Goal: Information Seeking & Learning: Learn about a topic

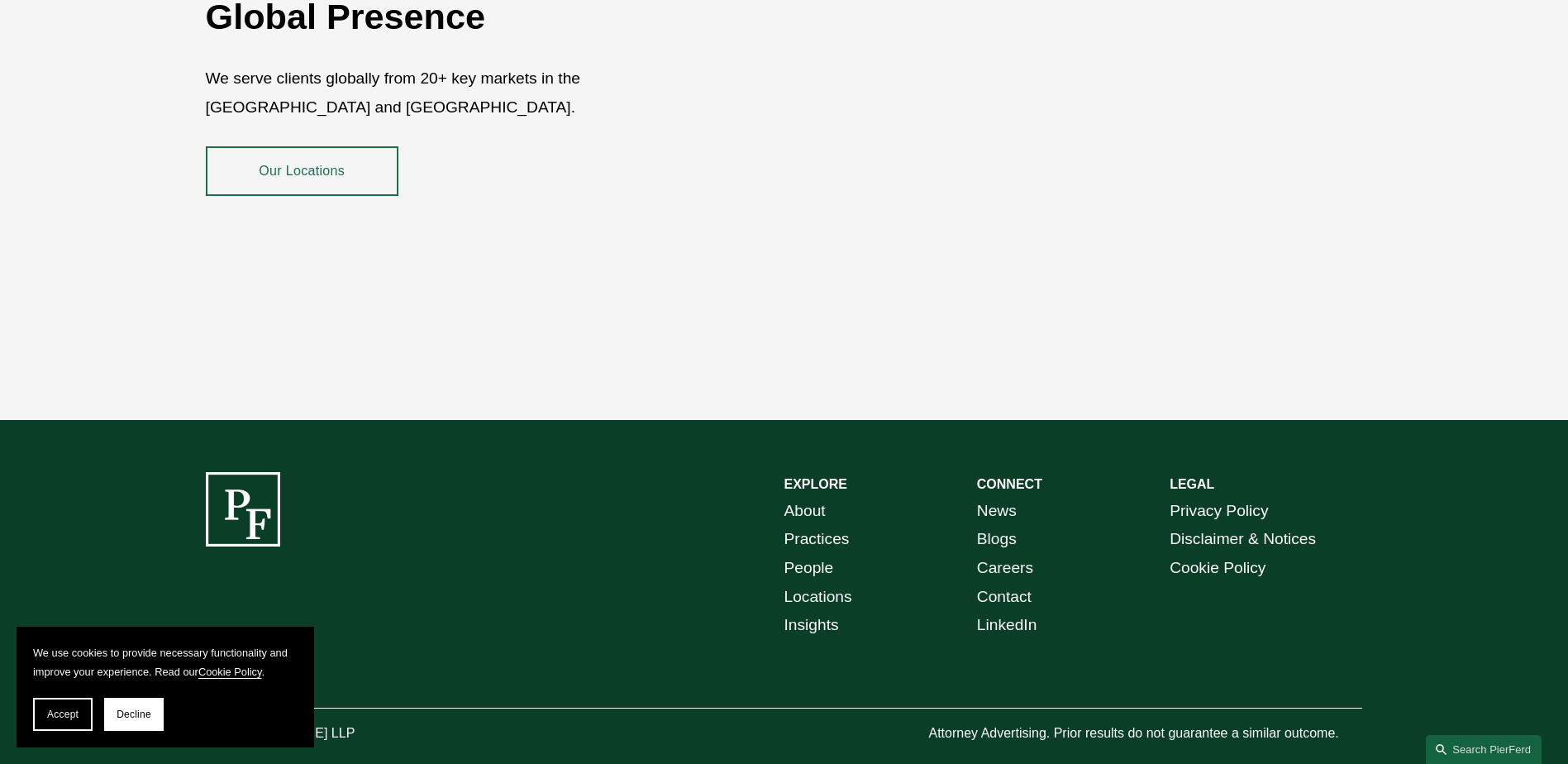
scroll to position [3024, 0]
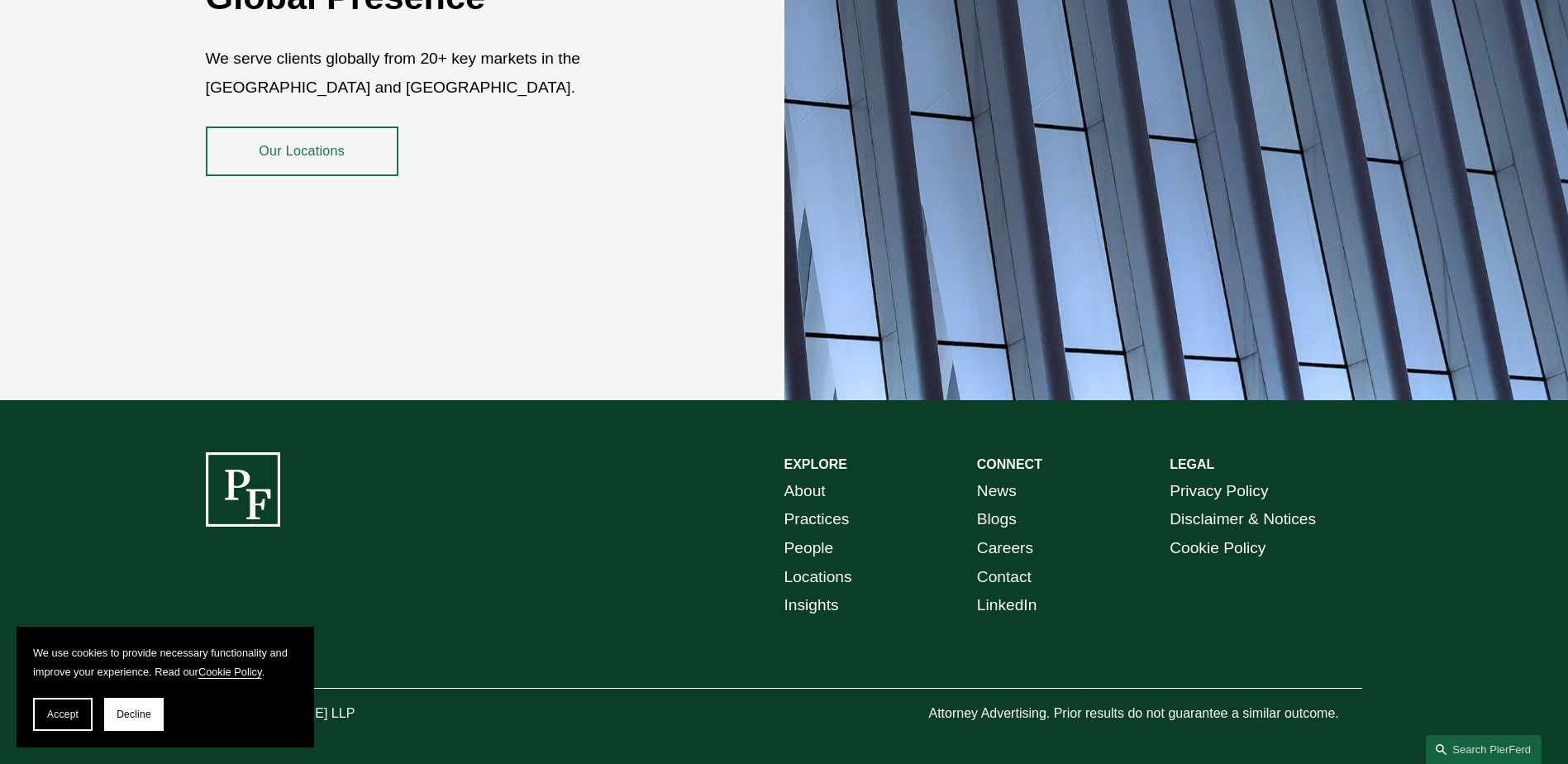
click at [243, 99] on div "Global Presence We serve clients globally from 20+ key markets in the US and UK…" at bounding box center [784, 76] width 1568 height 649
click at [282, 136] on link "Our Locations" at bounding box center [302, 151] width 193 height 50
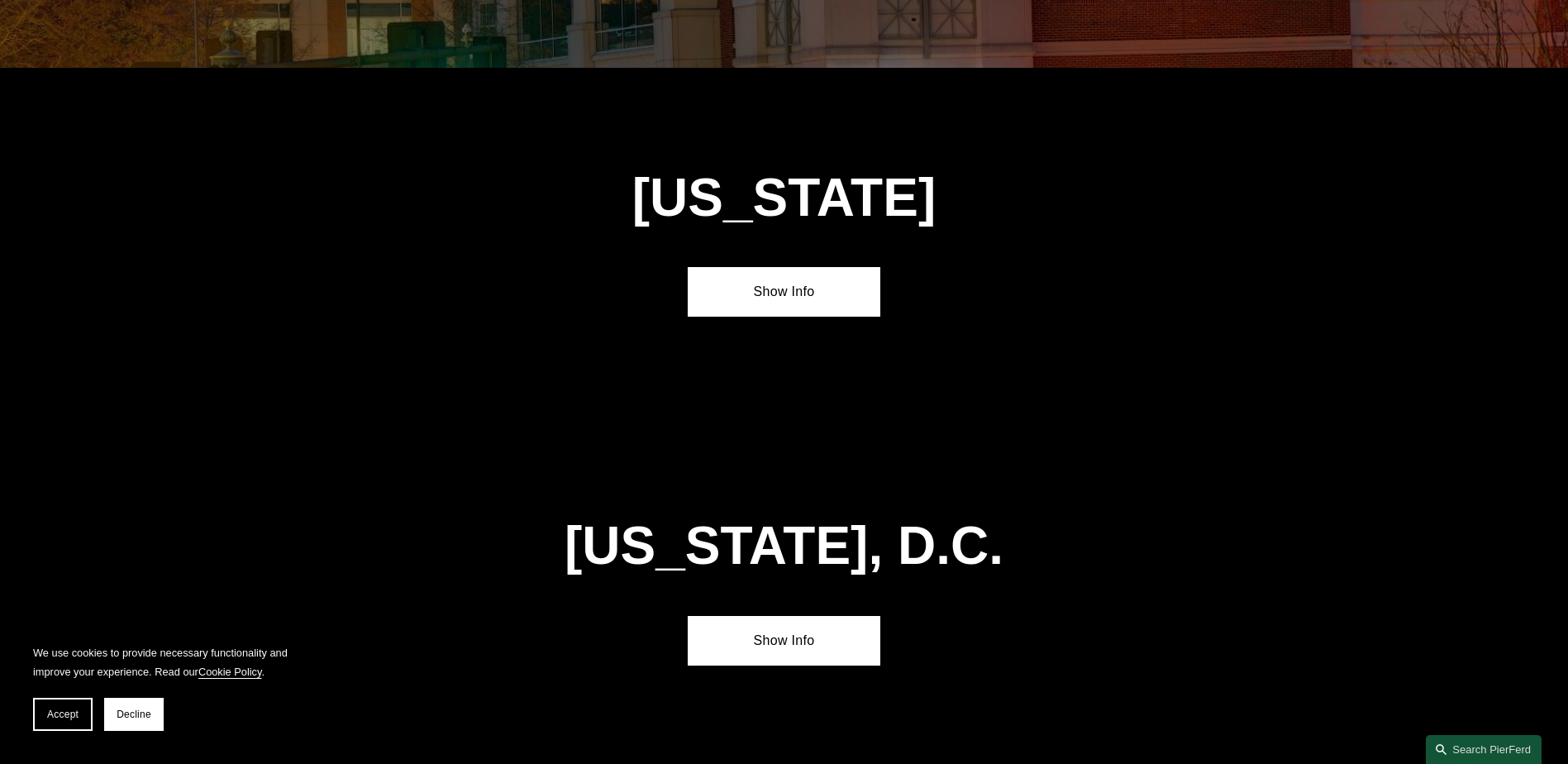
scroll to position [6982, 0]
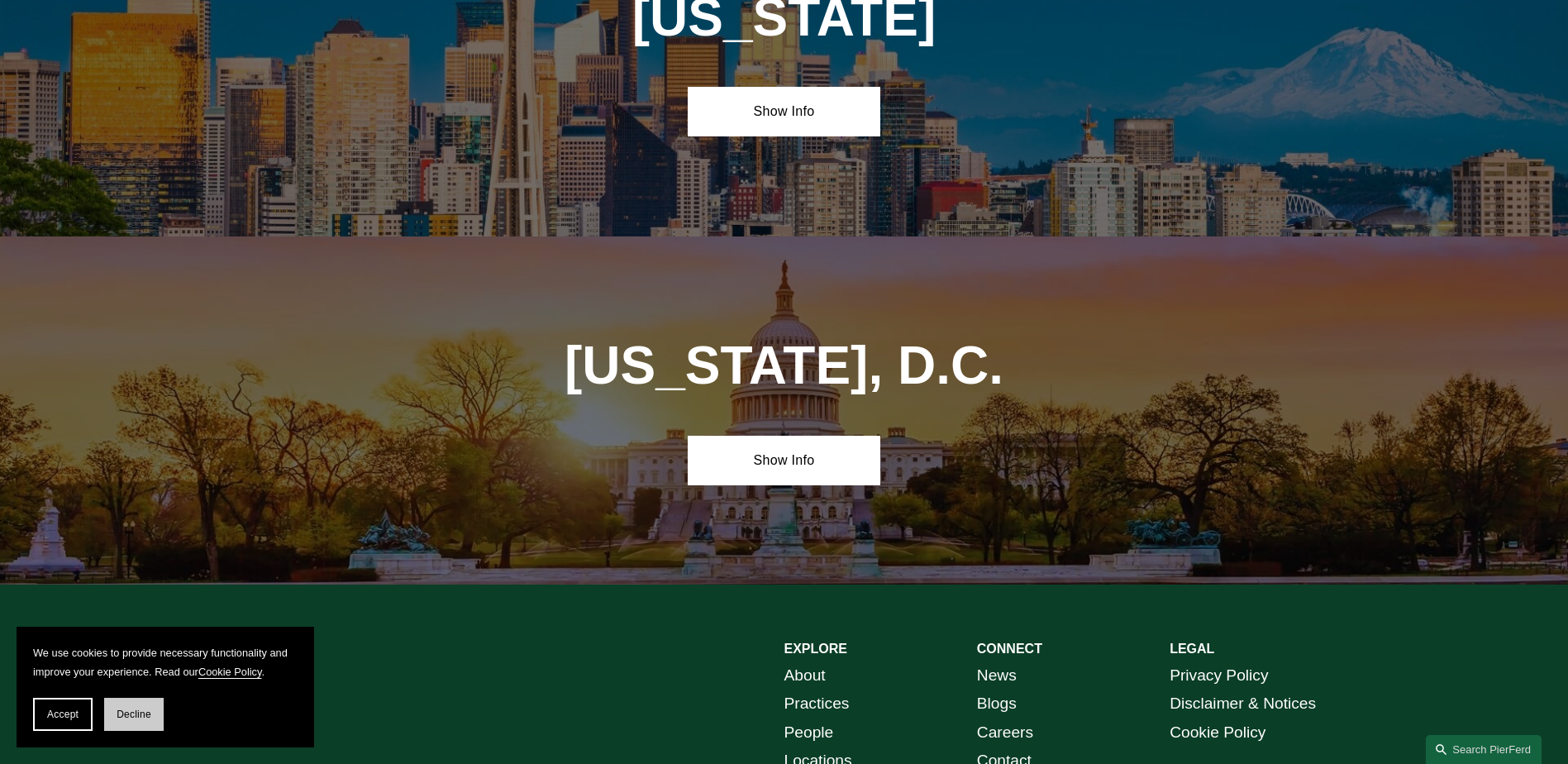
click at [150, 711] on span "Decline" at bounding box center [133, 714] width 34 height 12
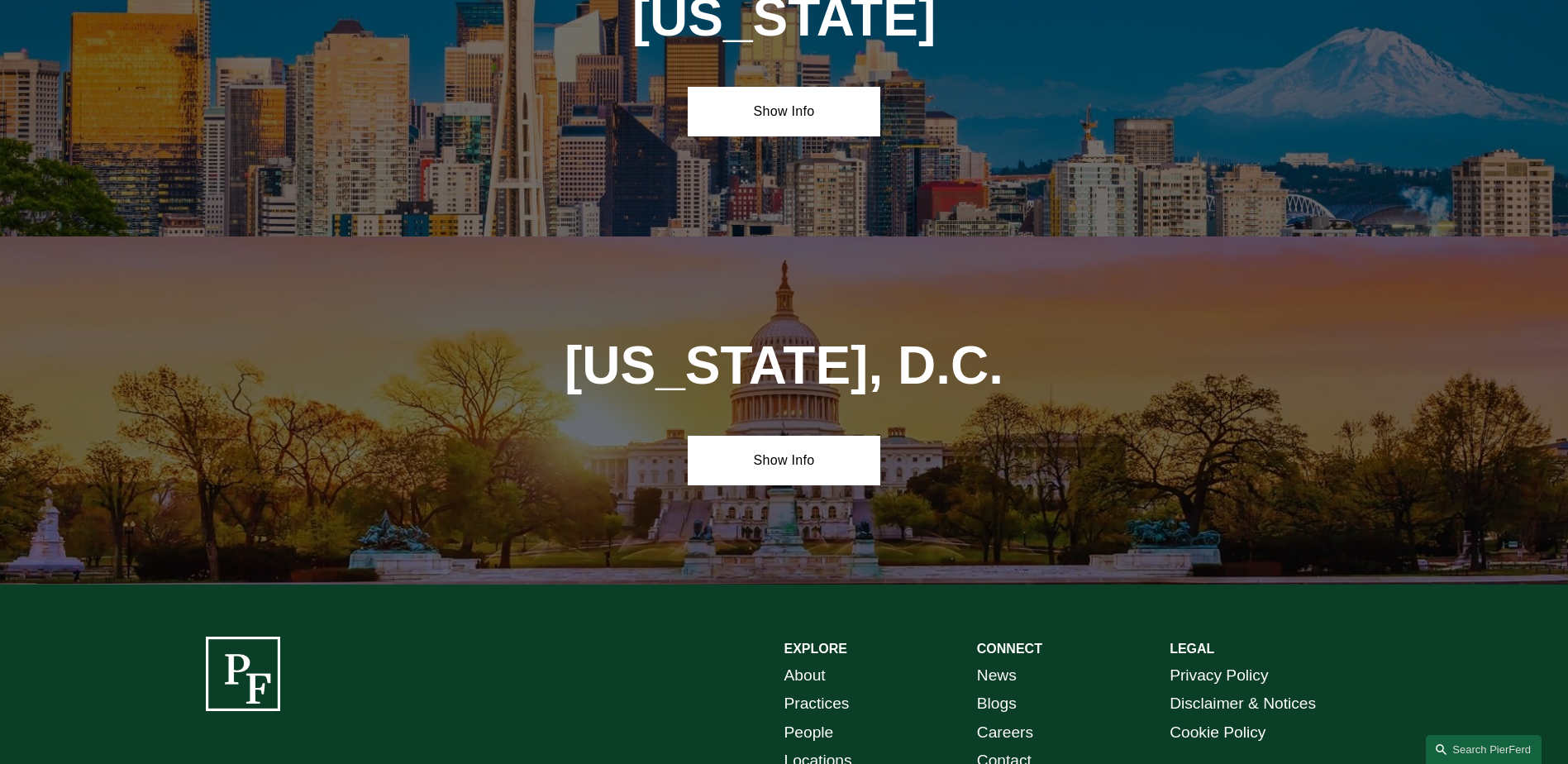
click at [801, 661] on link "About" at bounding box center [805, 676] width 41 height 29
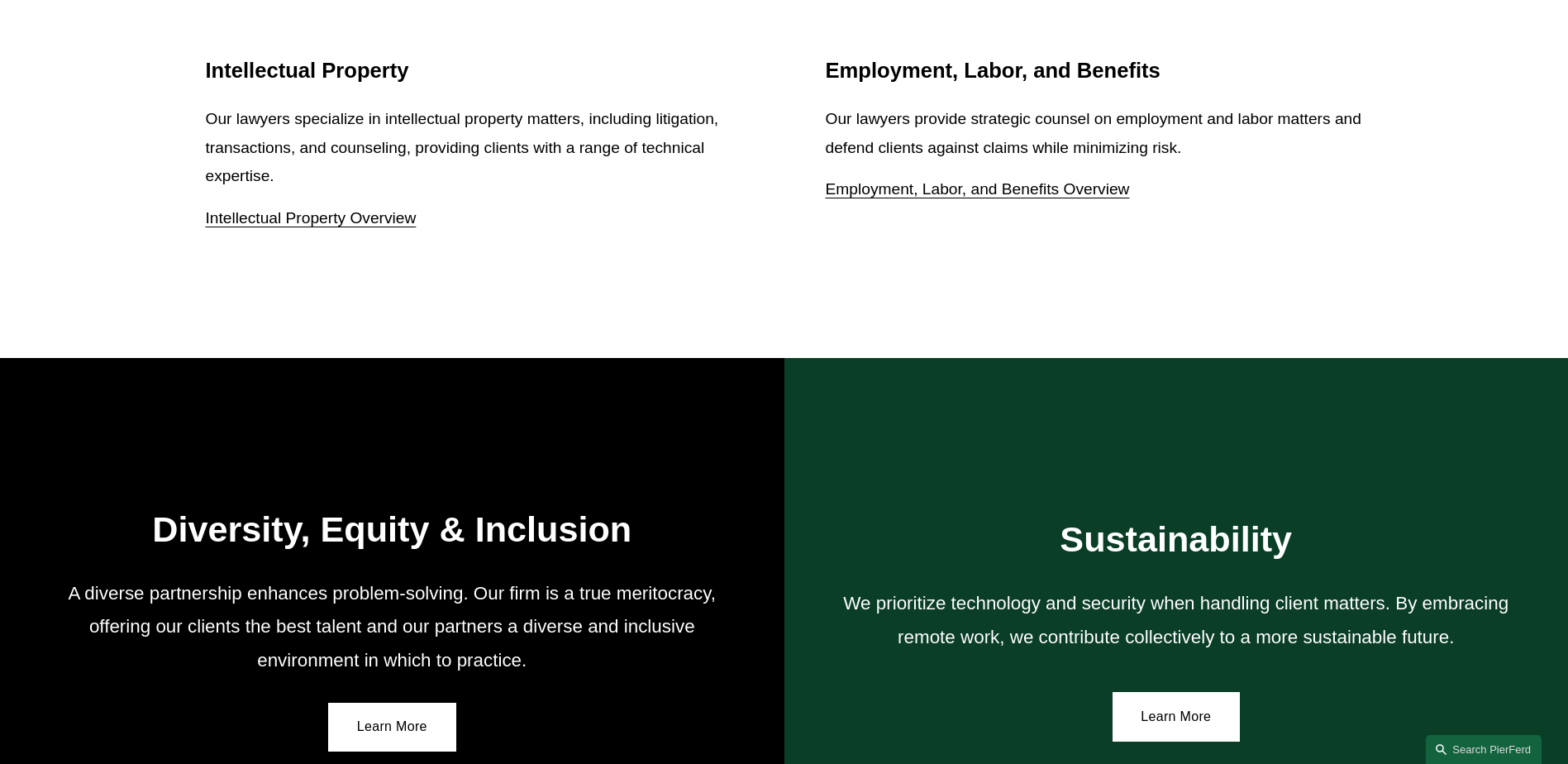
scroll to position [2752, 0]
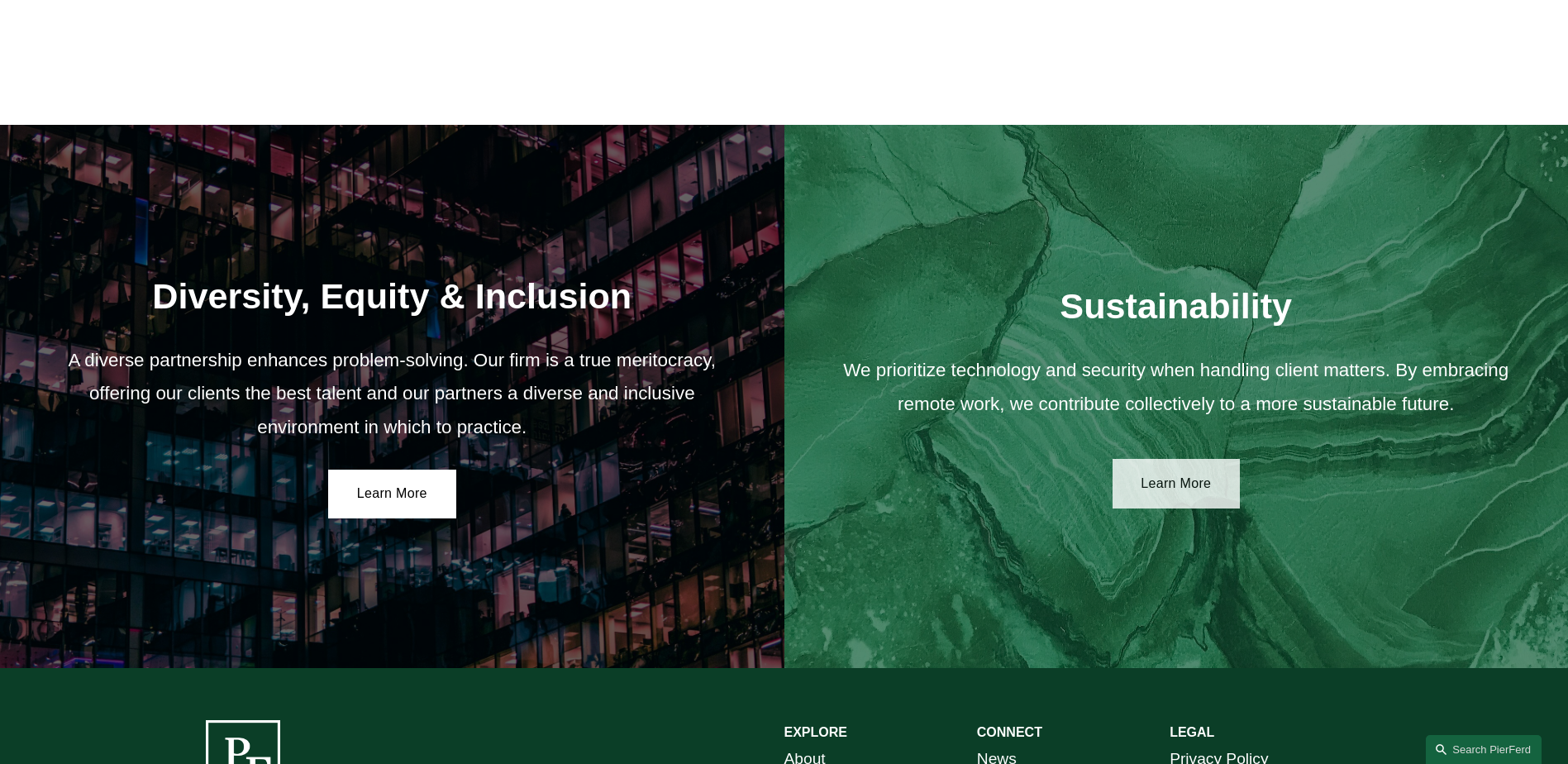
click at [1146, 466] on link "Learn More" at bounding box center [1177, 483] width 128 height 50
click at [384, 527] on div "Diversity, Equity & Inclusion A diverse partnership enhances problem-solving. O…" at bounding box center [392, 396] width 784 height 543
click at [362, 491] on link "Learn More" at bounding box center [392, 494] width 128 height 50
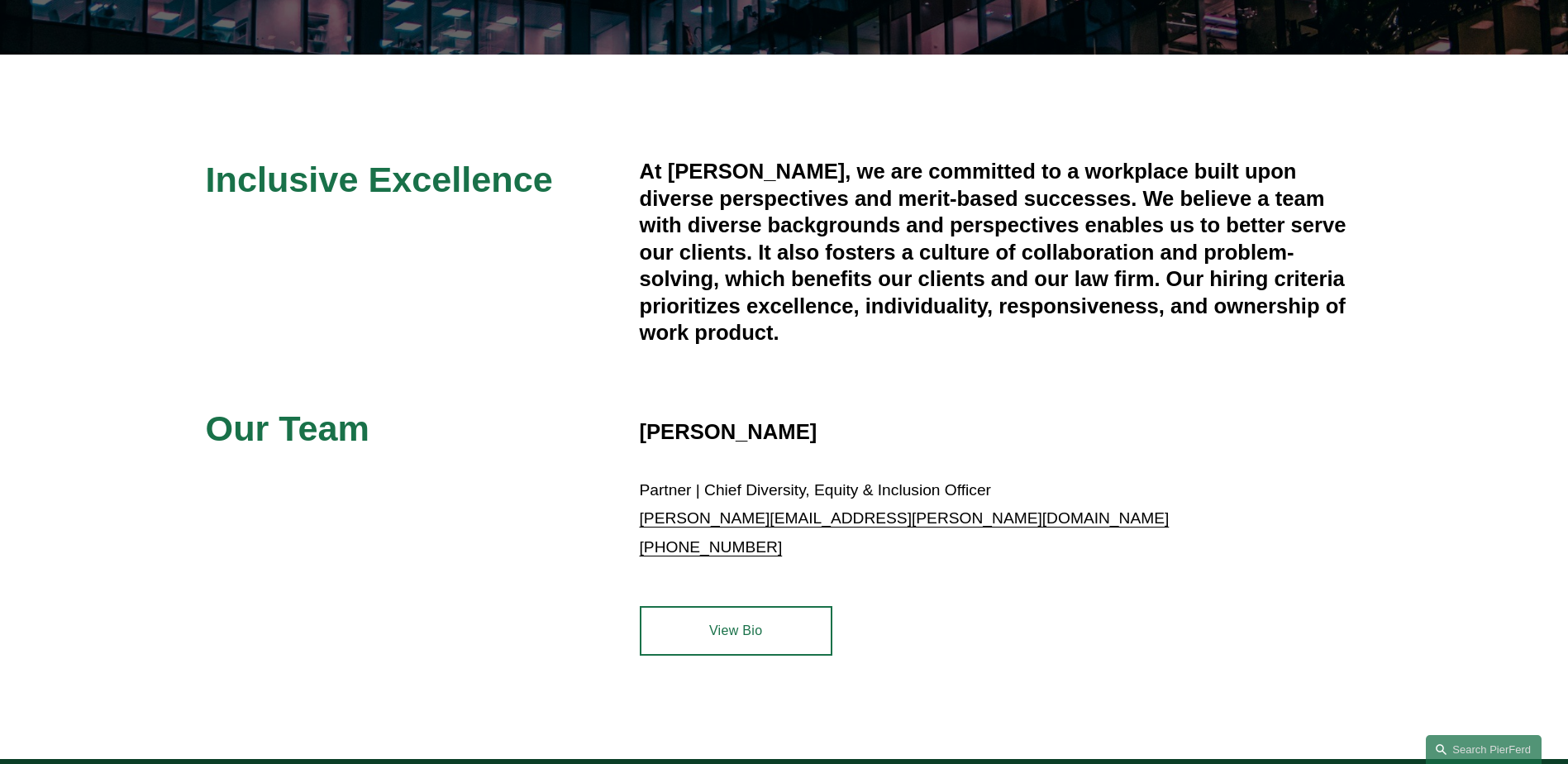
scroll to position [474, 0]
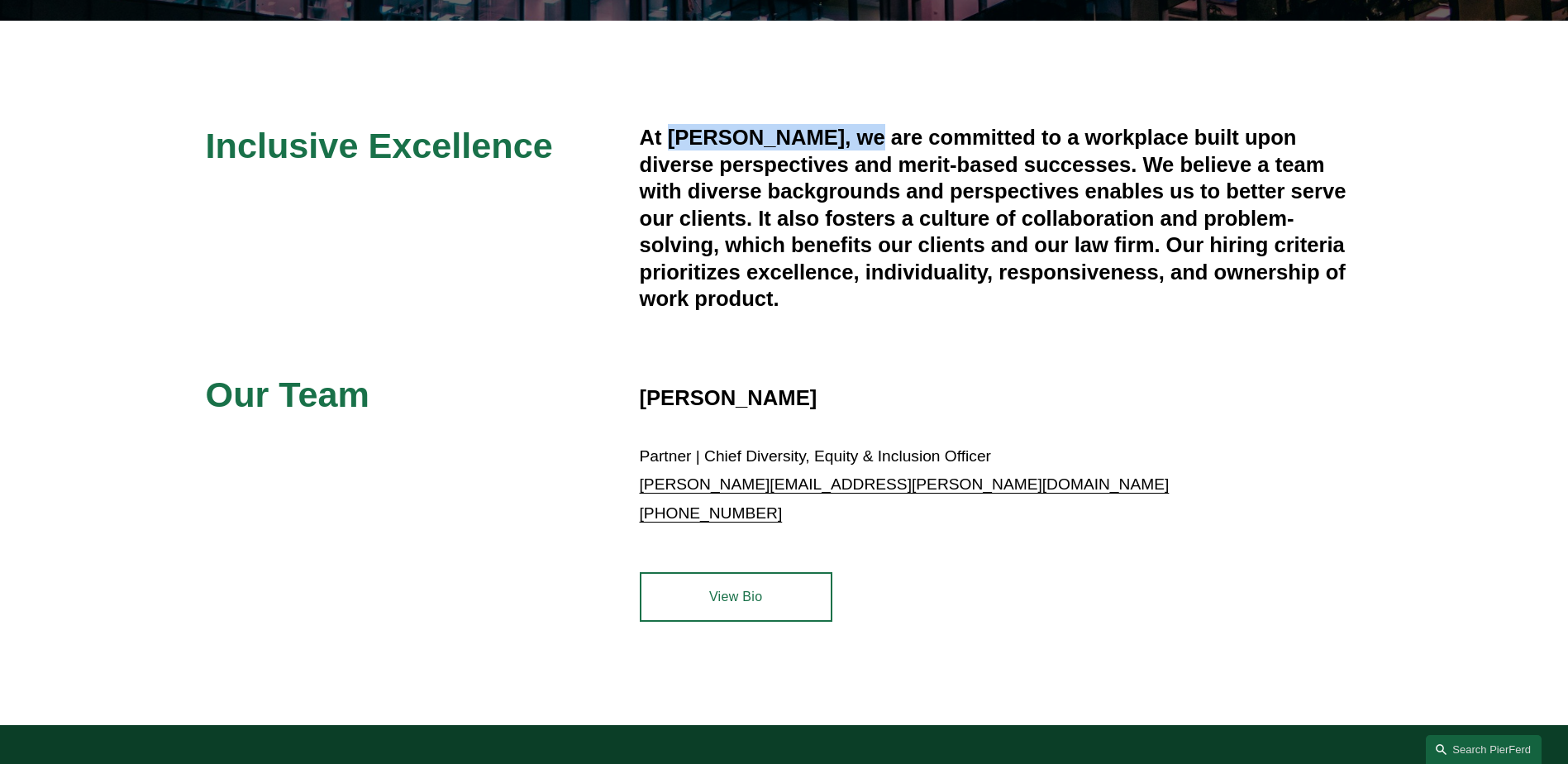
drag, startPoint x: 855, startPoint y: 143, endPoint x: 670, endPoint y: 150, distance: 185.1
click at [670, 150] on h4 "At [PERSON_NAME], we are committed to a workplace built upon diverse perspectiv…" at bounding box center [1001, 217] width 723 height 188
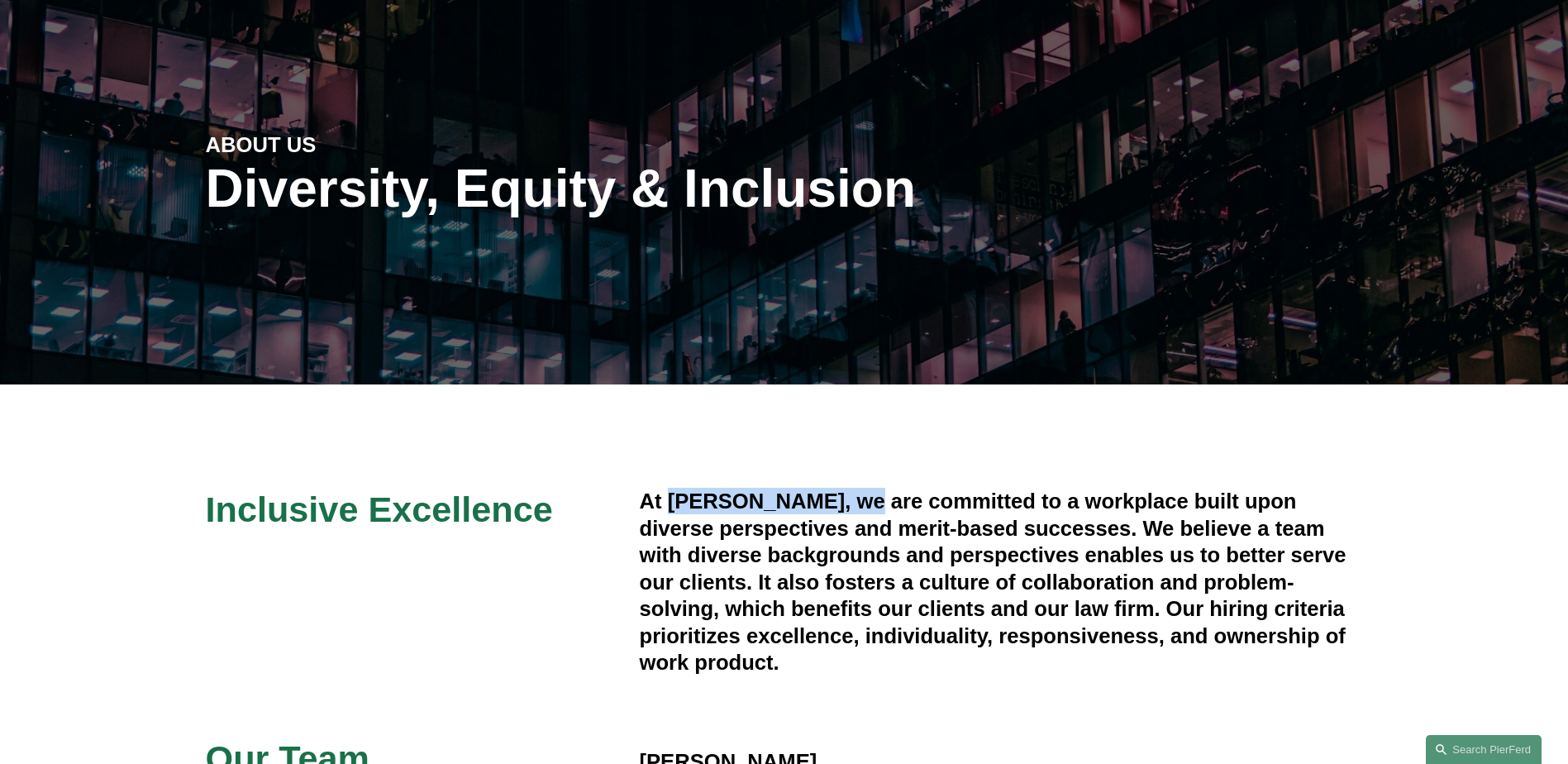
scroll to position [0, 0]
